Goal: Transaction & Acquisition: Subscribe to service/newsletter

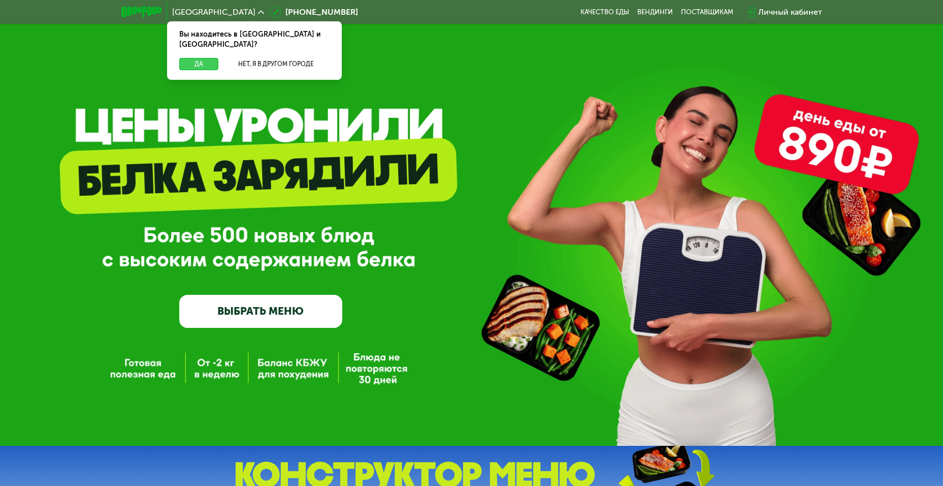
click at [205, 58] on button "Да" at bounding box center [198, 64] width 39 height 12
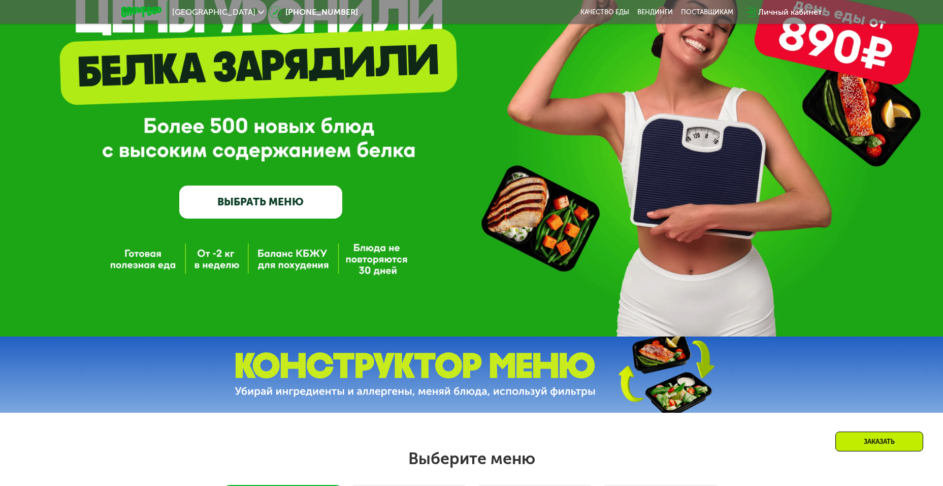
scroll to position [115, 0]
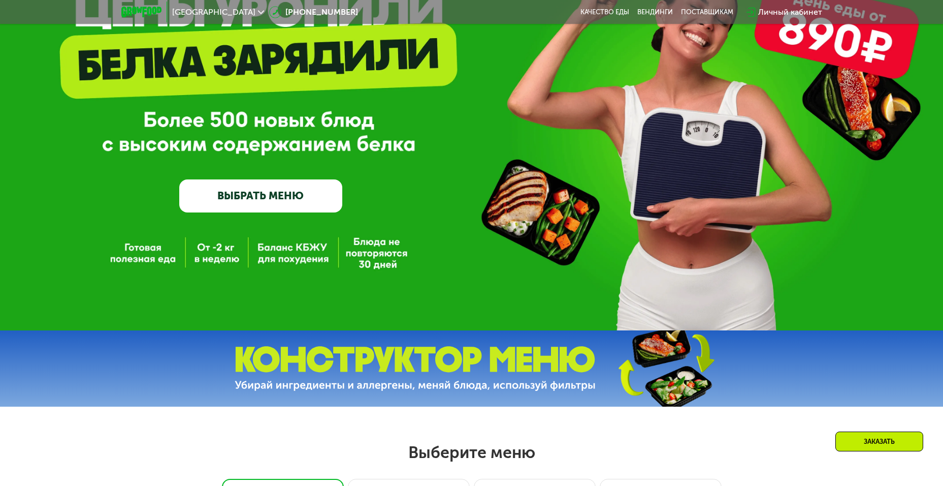
click at [242, 192] on link "ВЫБРАТЬ МЕНЮ" at bounding box center [260, 195] width 163 height 33
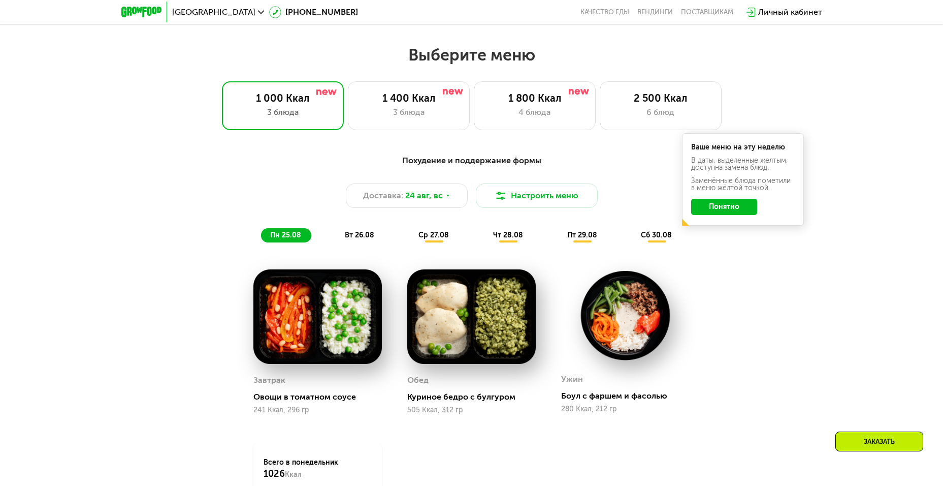
scroll to position [537, 0]
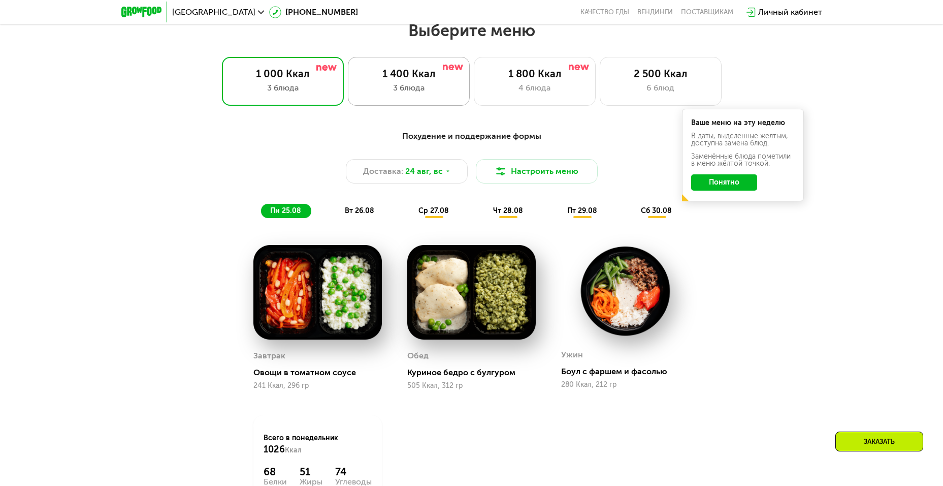
click at [474, 83] on div "1 400 Ккал 3 блюда" at bounding box center [535, 81] width 122 height 49
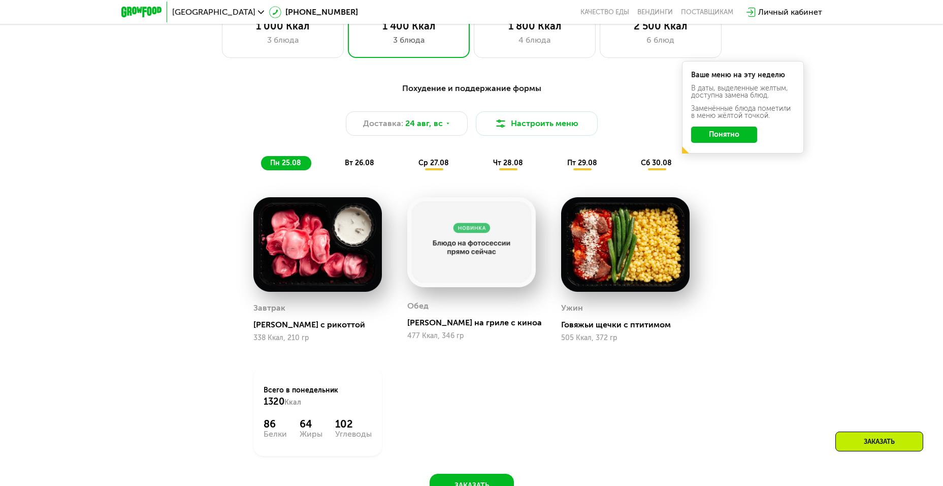
scroll to position [586, 0]
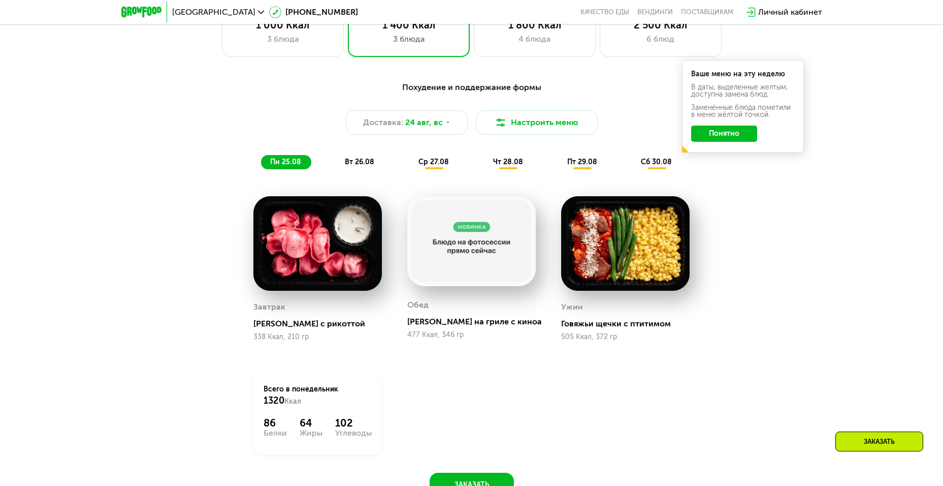
click at [364, 165] on span "вт 26.08" at bounding box center [359, 161] width 29 height 9
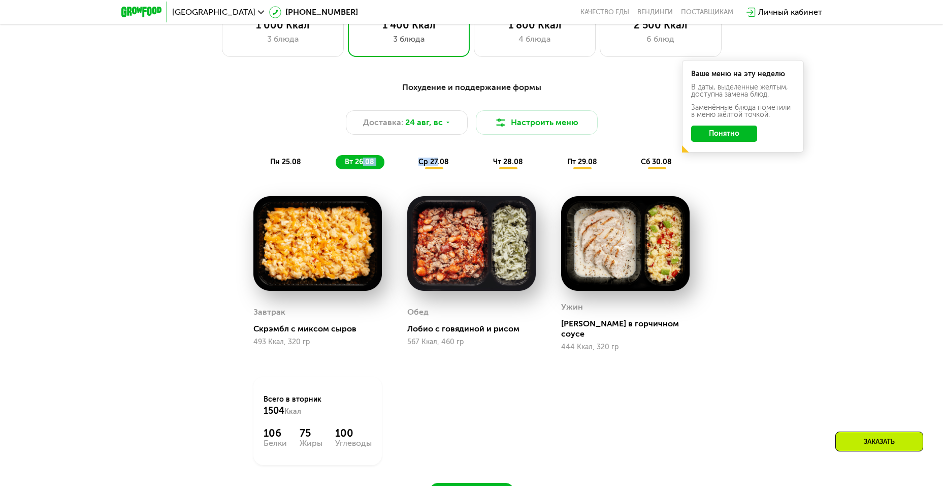
drag, startPoint x: 364, startPoint y: 165, endPoint x: 437, endPoint y: 162, distance: 73.2
click at [437, 162] on div "пн 25.08 вт 26.08 ср 27.08 чт 28.08 пт 29.08 сб 30.08" at bounding box center [472, 162] width 422 height 14
click at [447, 166] on span "ср 27.08" at bounding box center [434, 161] width 30 height 9
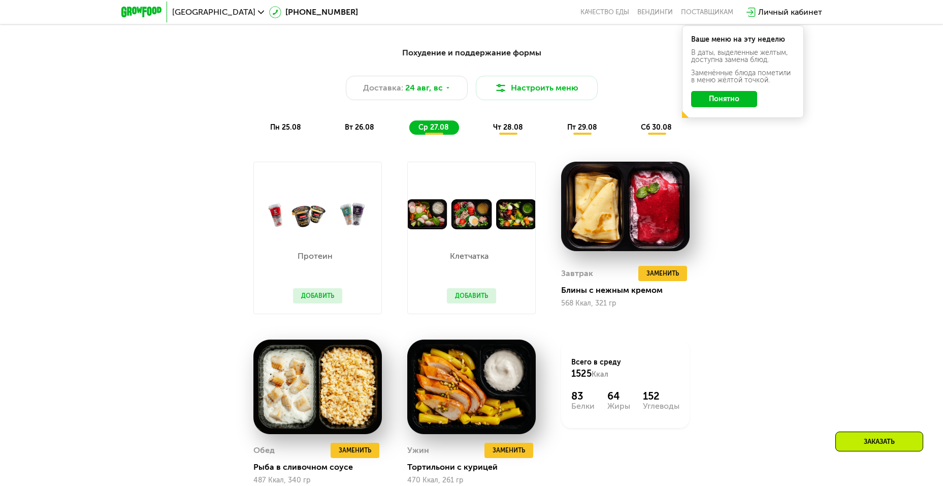
scroll to position [620, 0]
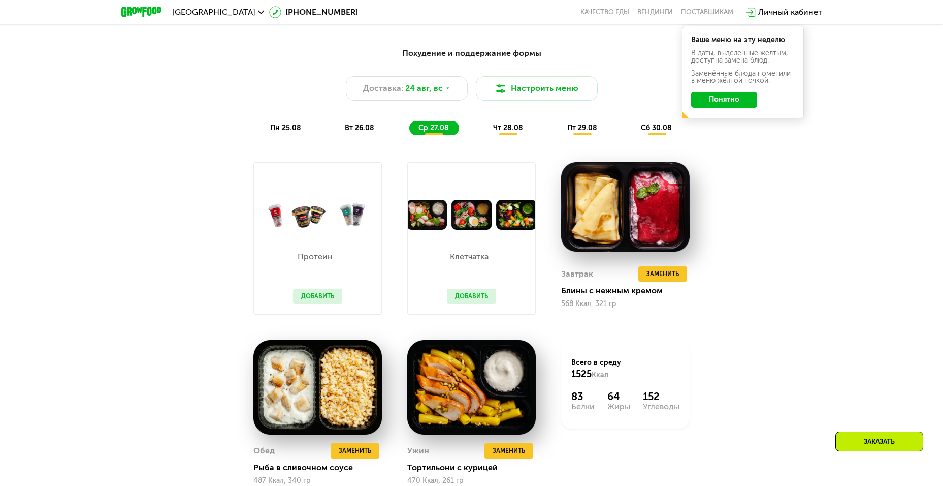
click at [506, 139] on div "Похудение и поддержание формы Доставка: [DATE] Настроить меню пн 25.08 вт 26.08…" at bounding box center [472, 91] width 614 height 100
click at [507, 132] on span "чт 28.08" at bounding box center [508, 127] width 30 height 9
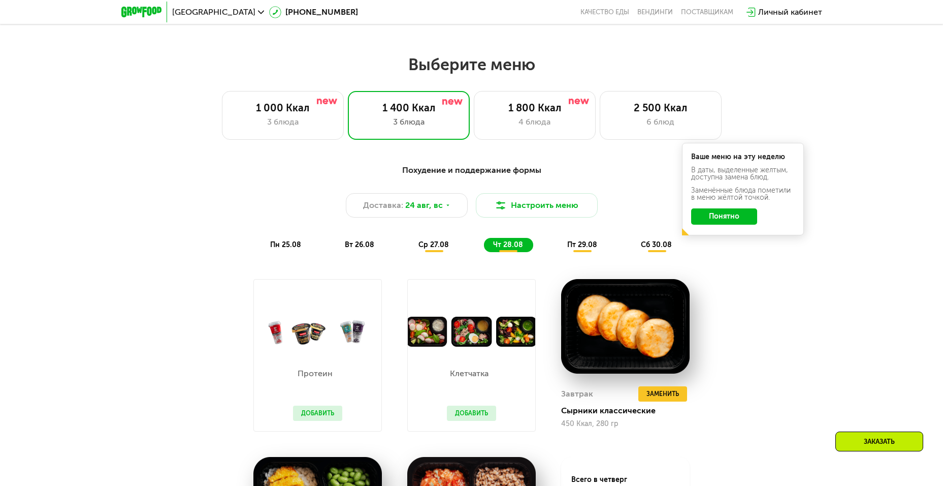
scroll to position [497, 0]
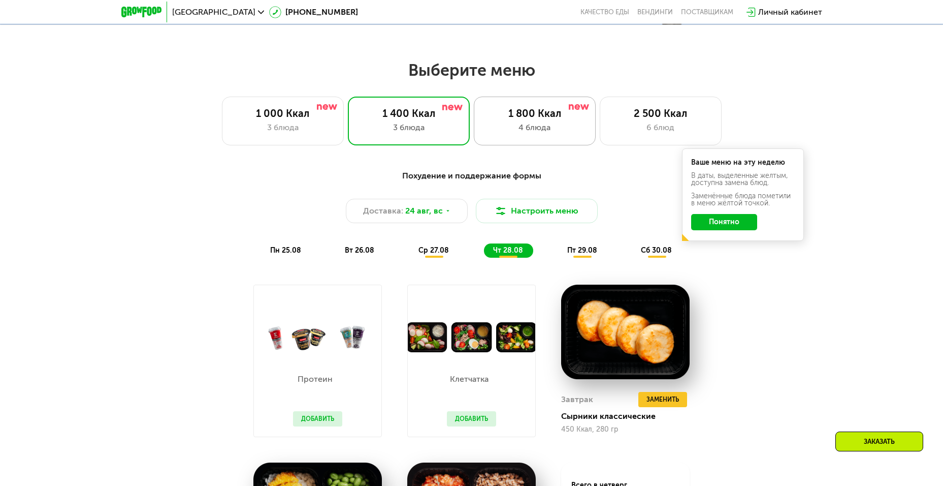
click at [528, 119] on div "1 800 Ккал" at bounding box center [535, 113] width 101 height 12
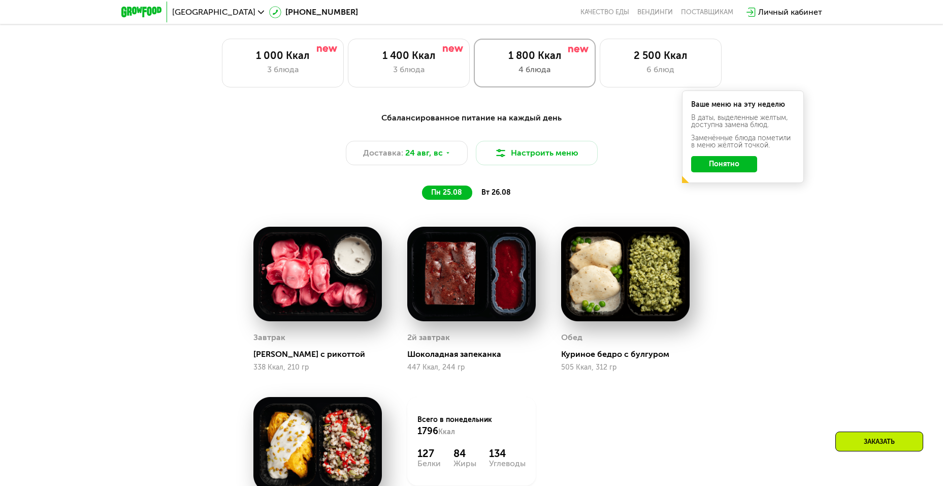
scroll to position [555, 0]
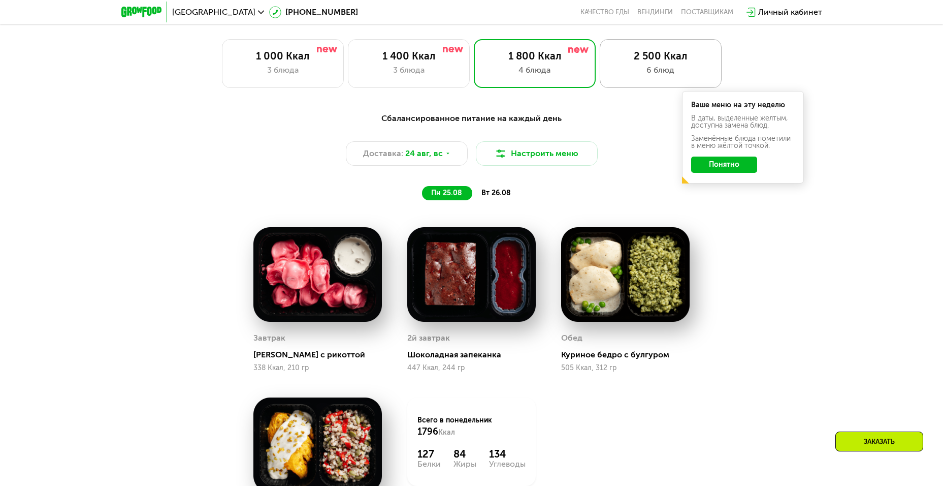
click at [637, 76] on div "6 блюд" at bounding box center [661, 70] width 101 height 12
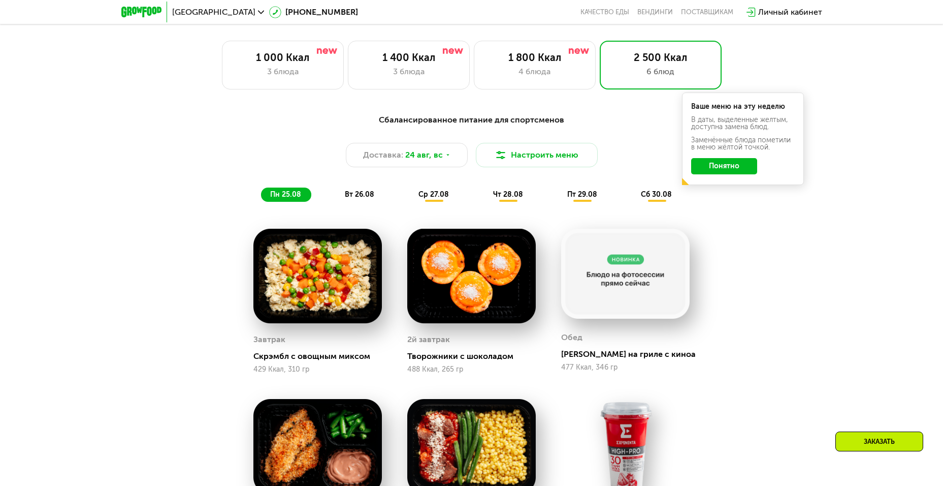
scroll to position [553, 0]
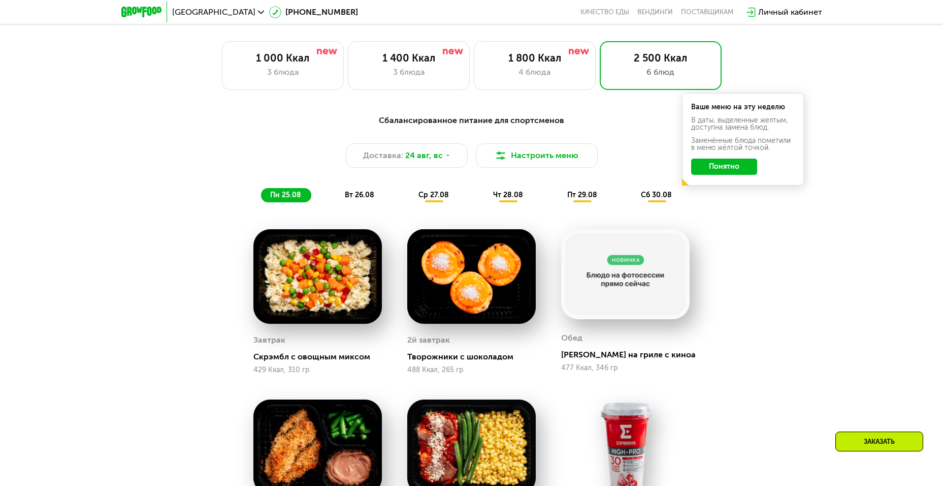
click at [484, 202] on div "ср 27.08" at bounding box center [508, 195] width 49 height 14
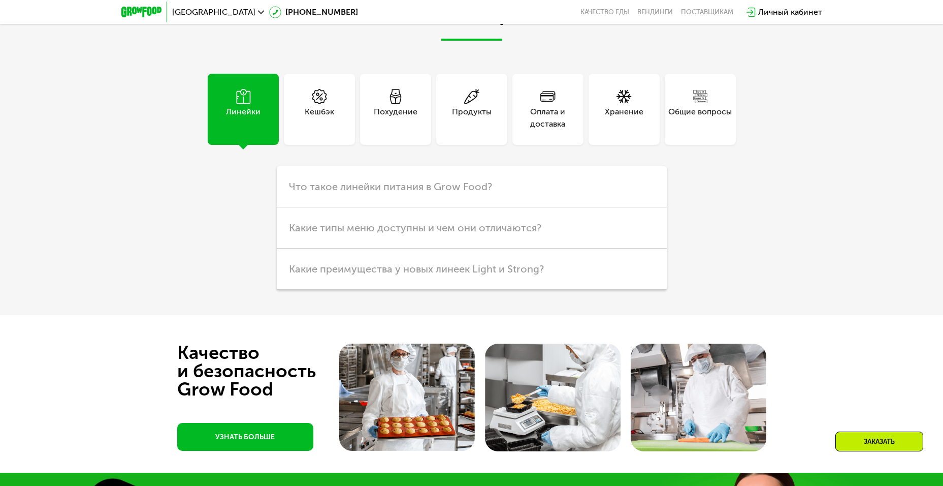
scroll to position [2849, 0]
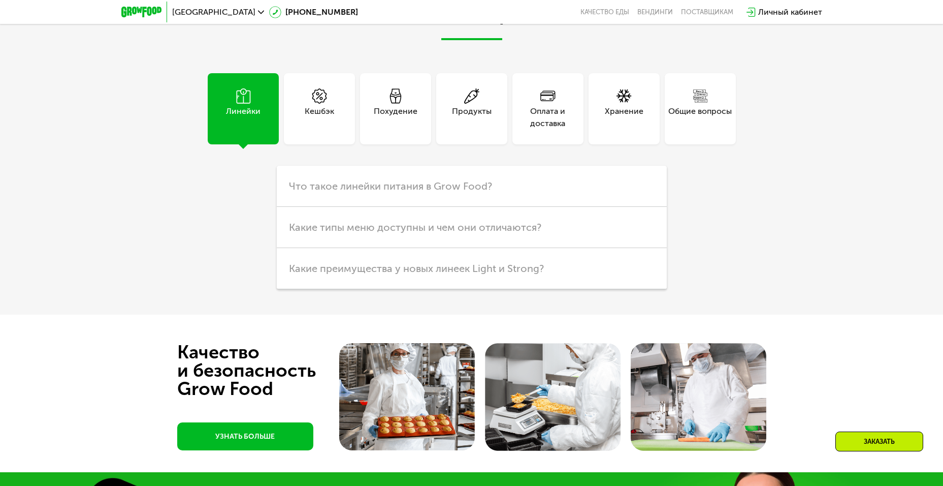
click at [395, 130] on div "Похудение" at bounding box center [396, 117] width 44 height 24
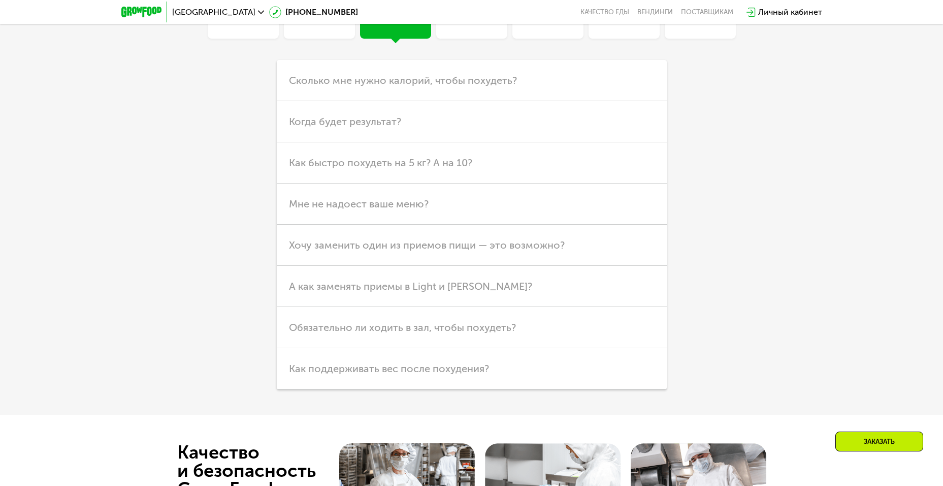
scroll to position [2972, 0]
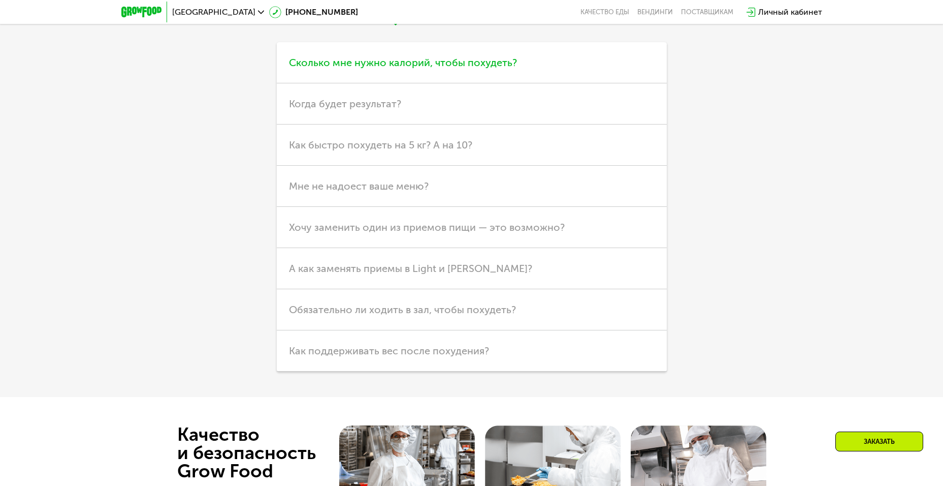
click at [418, 69] on span "Сколько мне нужно калорий, чтобы похудеть?" at bounding box center [403, 62] width 228 height 12
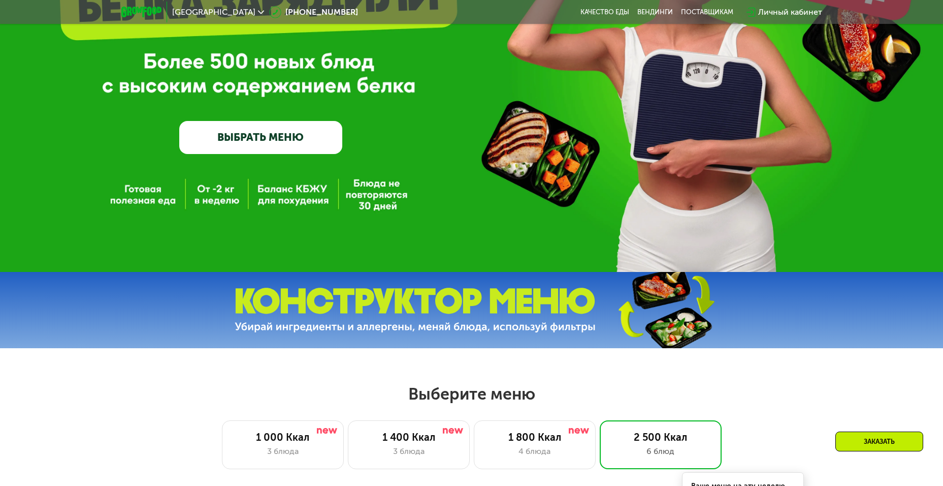
scroll to position [174, 0]
click at [423, 300] on img at bounding box center [415, 309] width 361 height 45
click at [629, 321] on img at bounding box center [665, 309] width 151 height 80
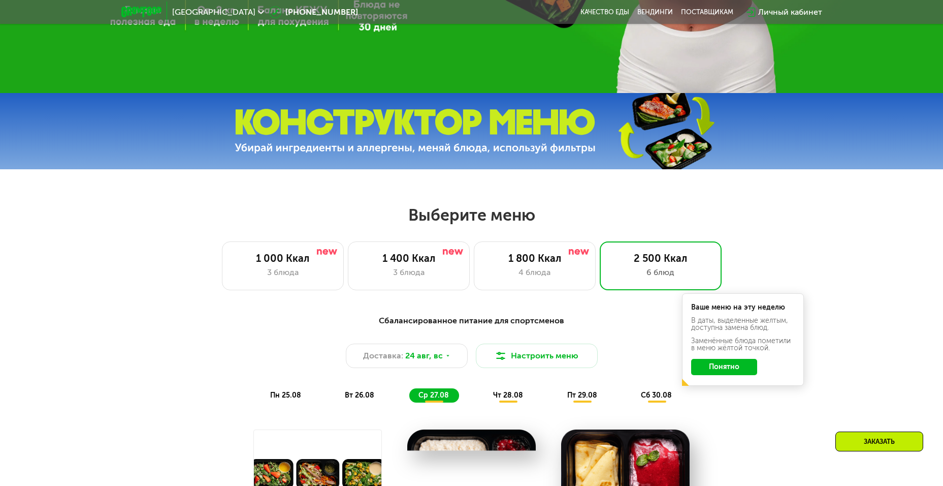
scroll to position [354, 0]
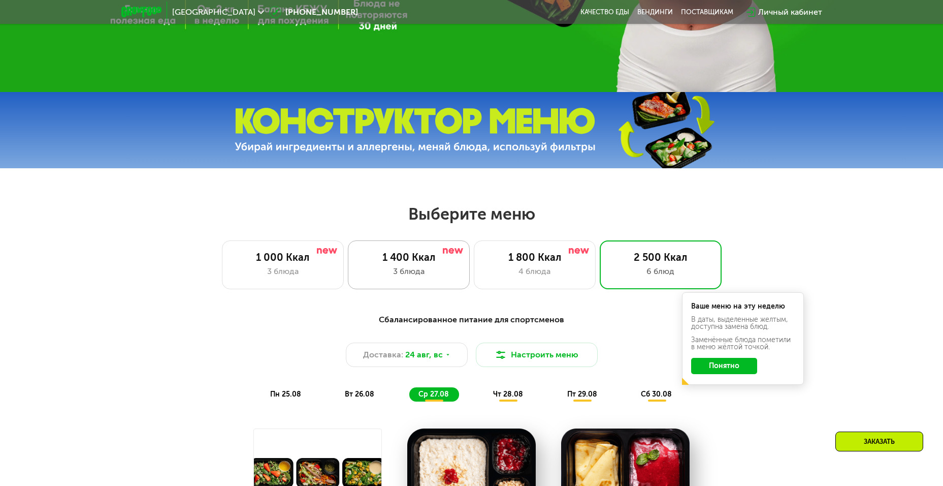
click at [454, 263] on div "1 400 Ккал" at bounding box center [409, 257] width 101 height 12
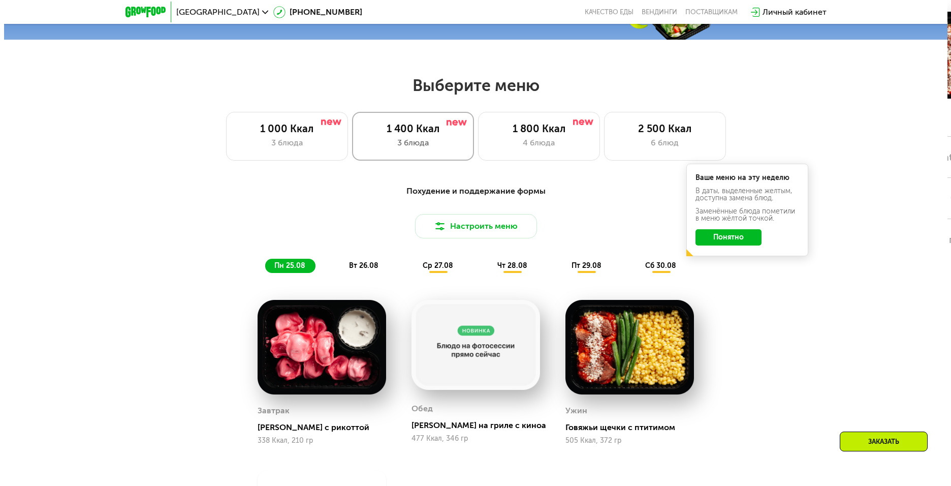
scroll to position [484, 0]
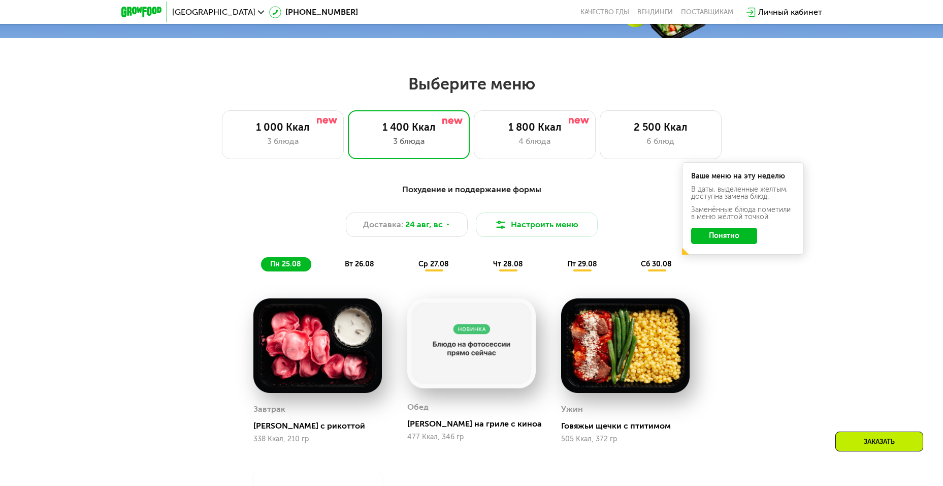
click at [471, 230] on div "Доставка: [DATE] Настроить меню" at bounding box center [472, 224] width 602 height 24
click at [489, 229] on button "Настроить меню" at bounding box center [537, 224] width 122 height 24
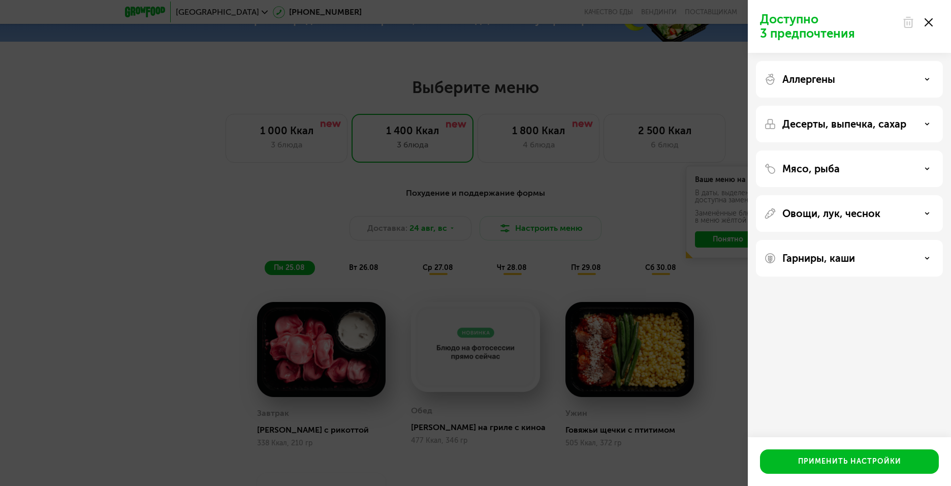
click at [925, 118] on div "Десерты, выпечка, сахар" at bounding box center [849, 124] width 171 height 12
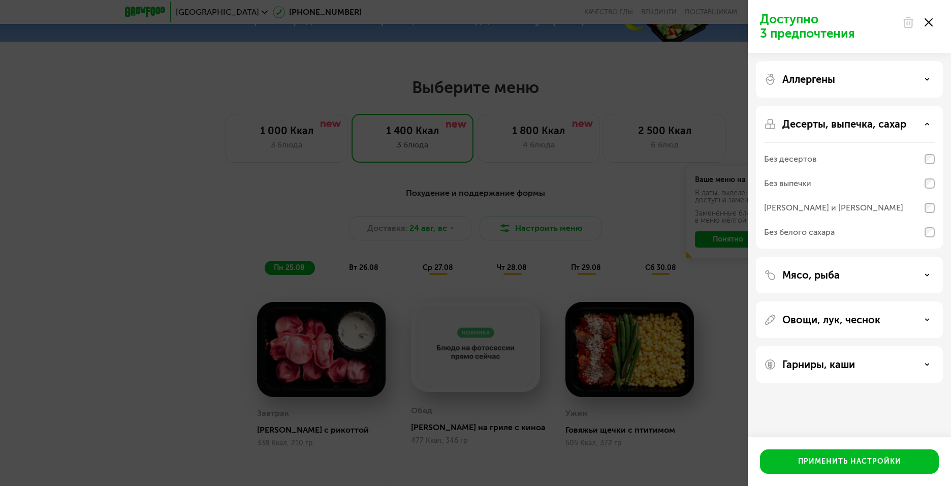
click at [858, 275] on div "Мясо, рыба" at bounding box center [849, 275] width 171 height 12
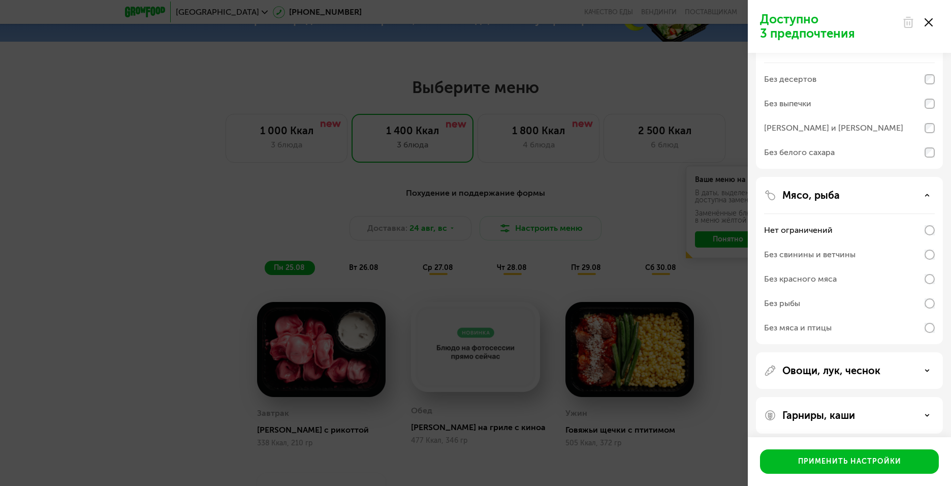
scroll to position [86, 0]
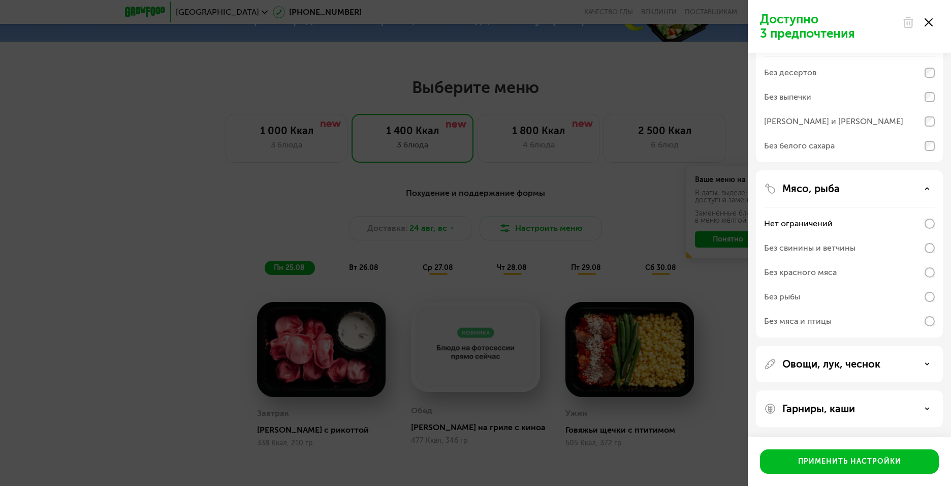
click at [832, 359] on p "Овощи, лук, чеснок" at bounding box center [831, 364] width 98 height 12
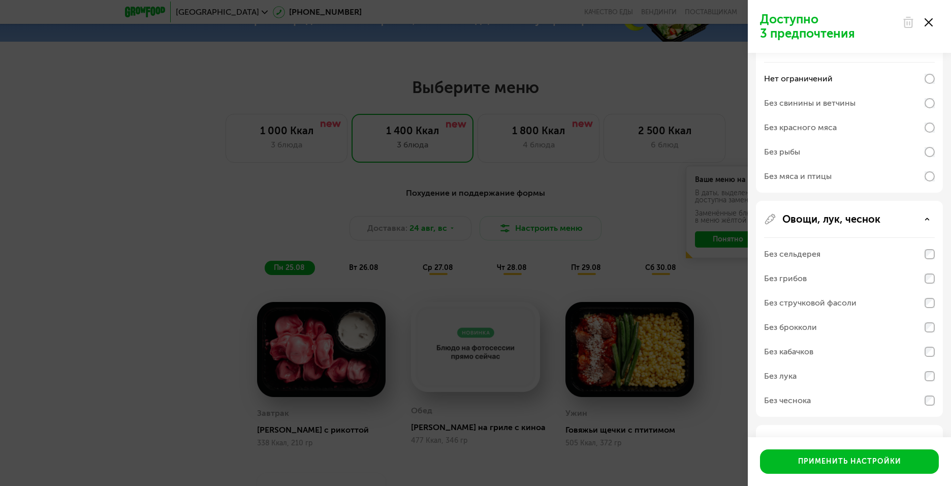
scroll to position [266, 0]
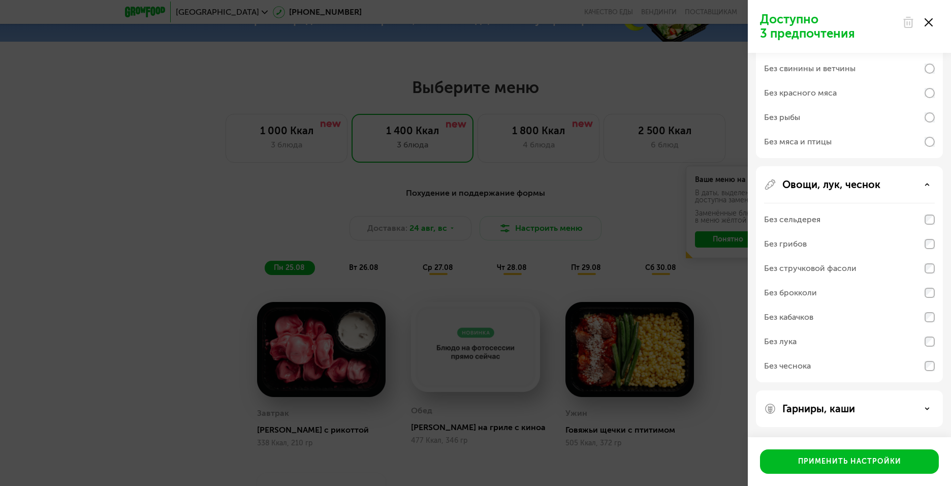
click at [824, 413] on p "Гарниры, каши" at bounding box center [818, 408] width 73 height 12
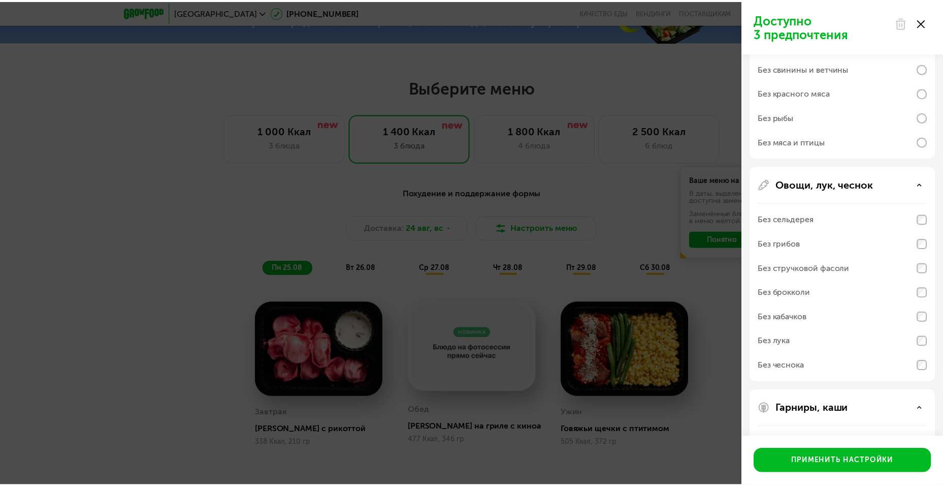
scroll to position [396, 0]
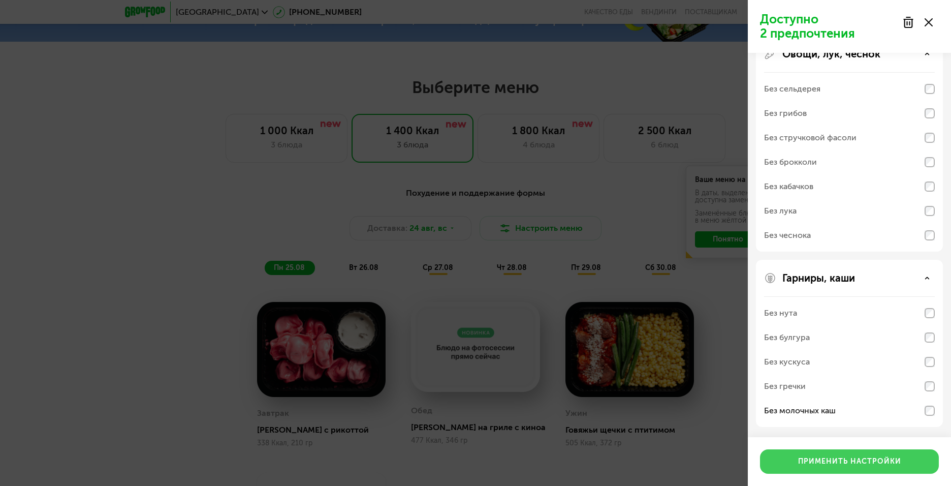
click at [884, 461] on div "Применить настройки" at bounding box center [849, 461] width 103 height 10
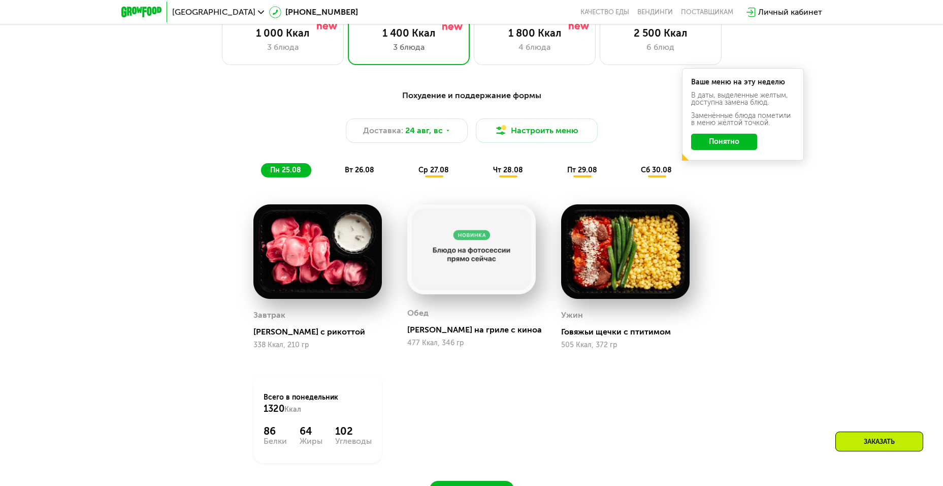
scroll to position [577, 0]
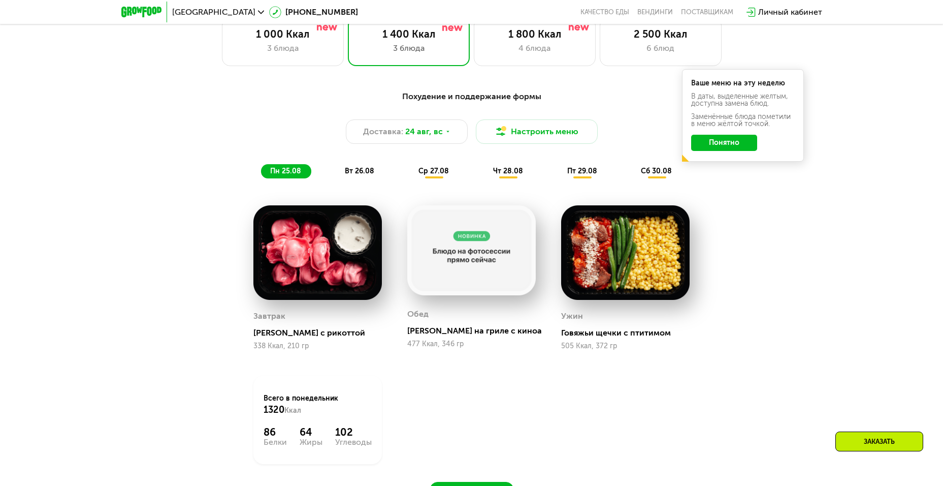
click at [438, 172] on span "ср 27.08" at bounding box center [434, 171] width 30 height 9
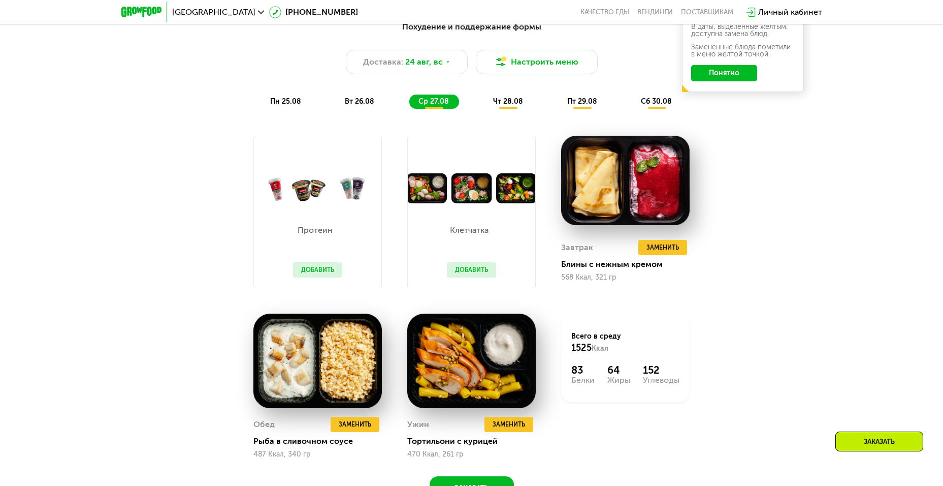
scroll to position [643, 0]
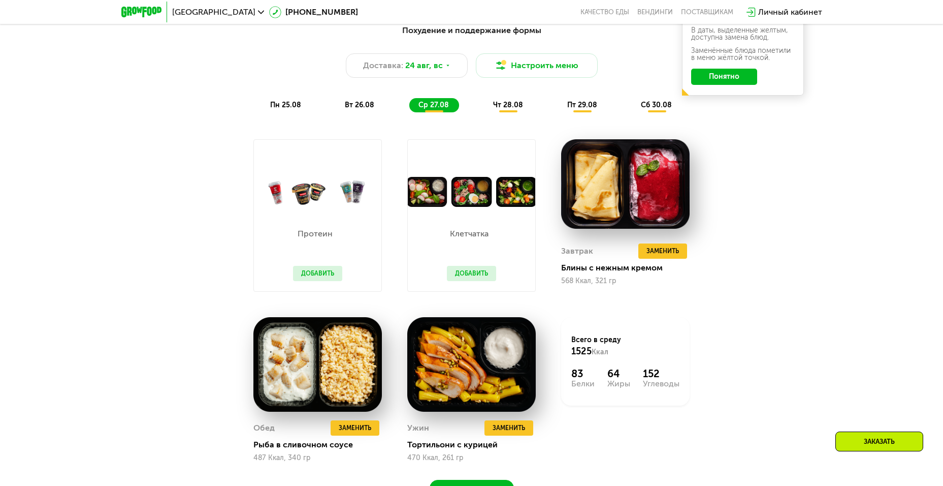
click at [513, 108] on span "чт 28.08" at bounding box center [508, 105] width 30 height 9
